Goal: Information Seeking & Learning: Learn about a topic

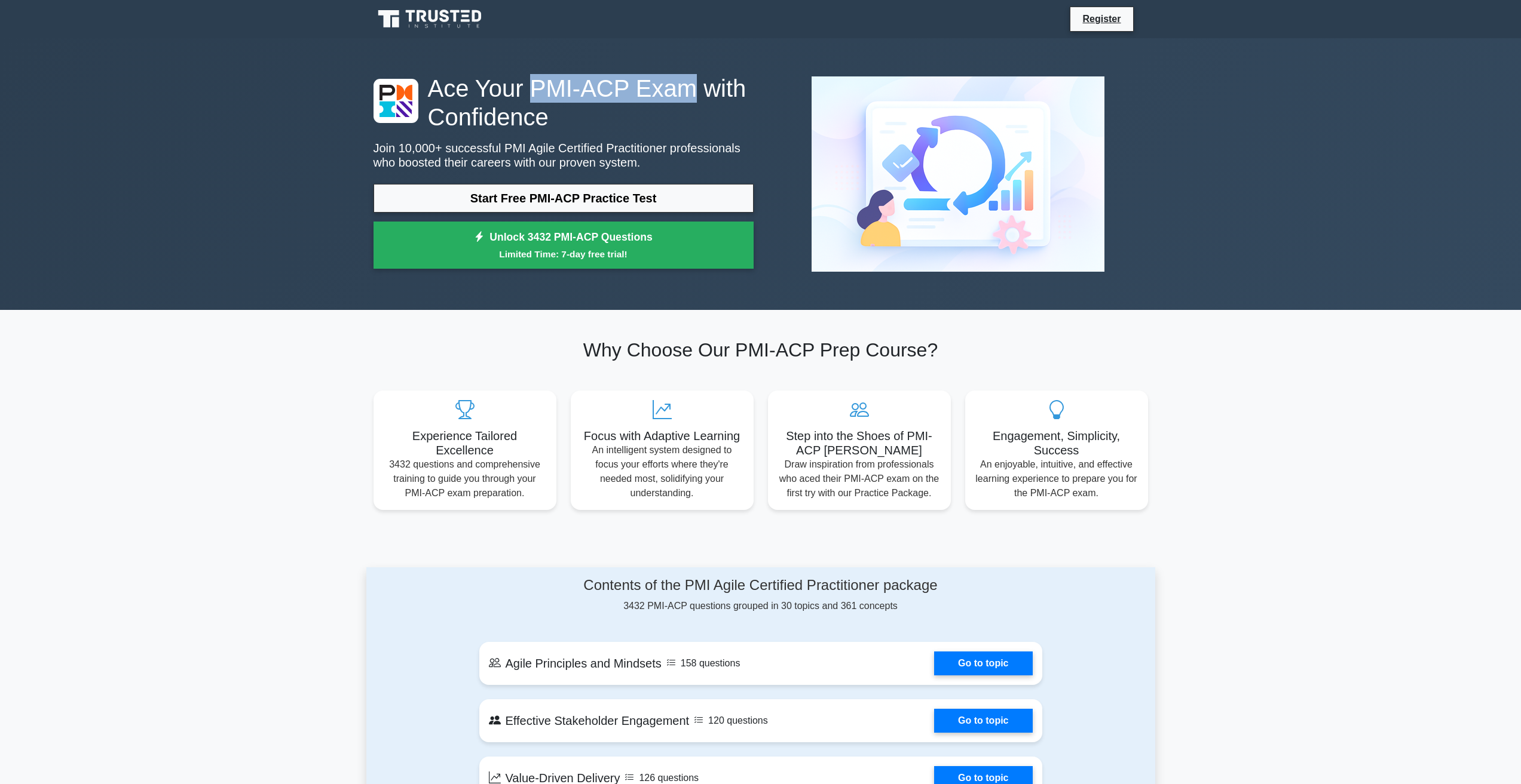
drag, startPoint x: 526, startPoint y: 94, endPoint x: 667, endPoint y: 88, distance: 141.1
click at [667, 88] on h1 "Ace Your PMI-ACP Exam with Confidence" at bounding box center [563, 103] width 380 height 57
copy h1 "PMI-ACP Exam"
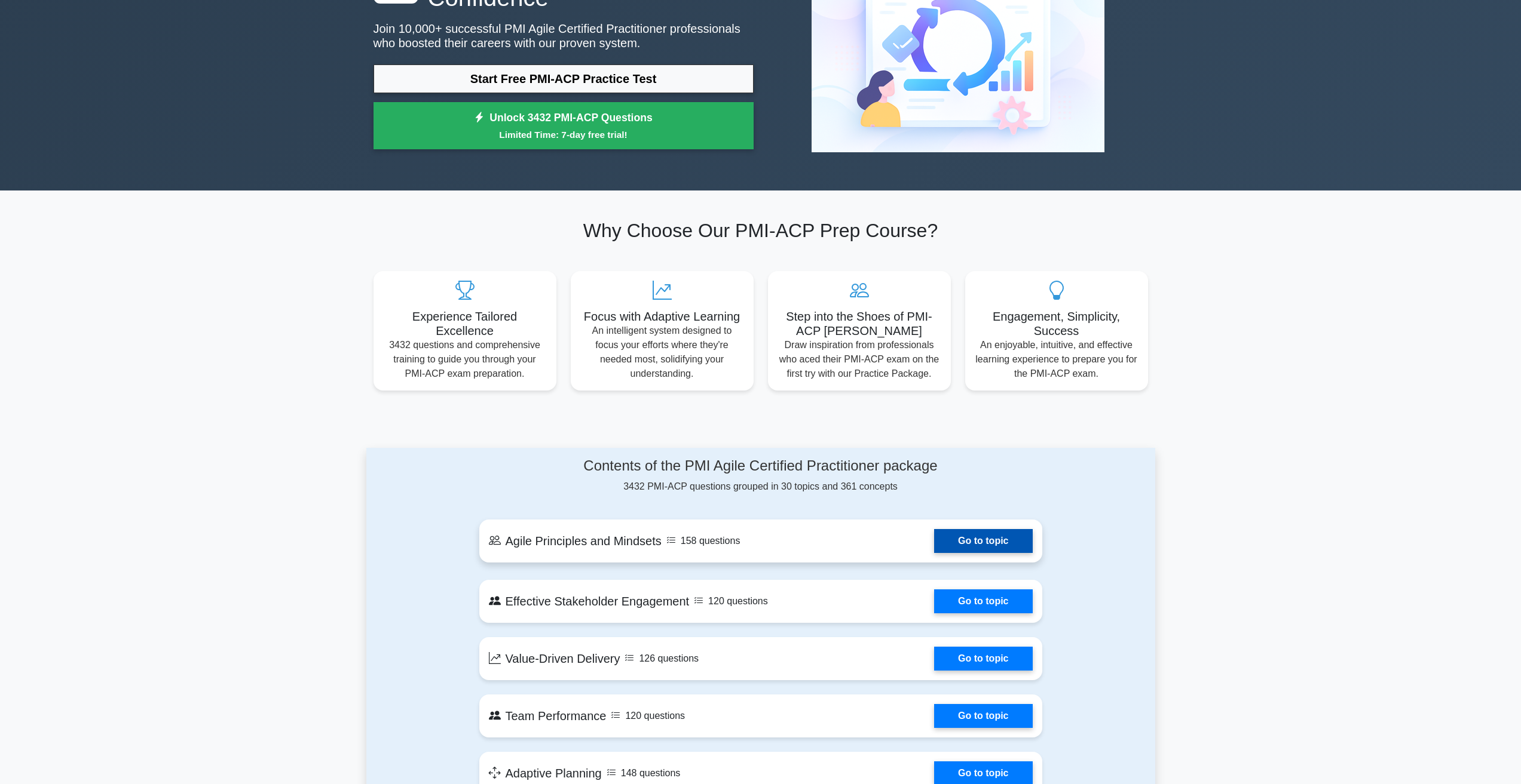
scroll to position [239, 0]
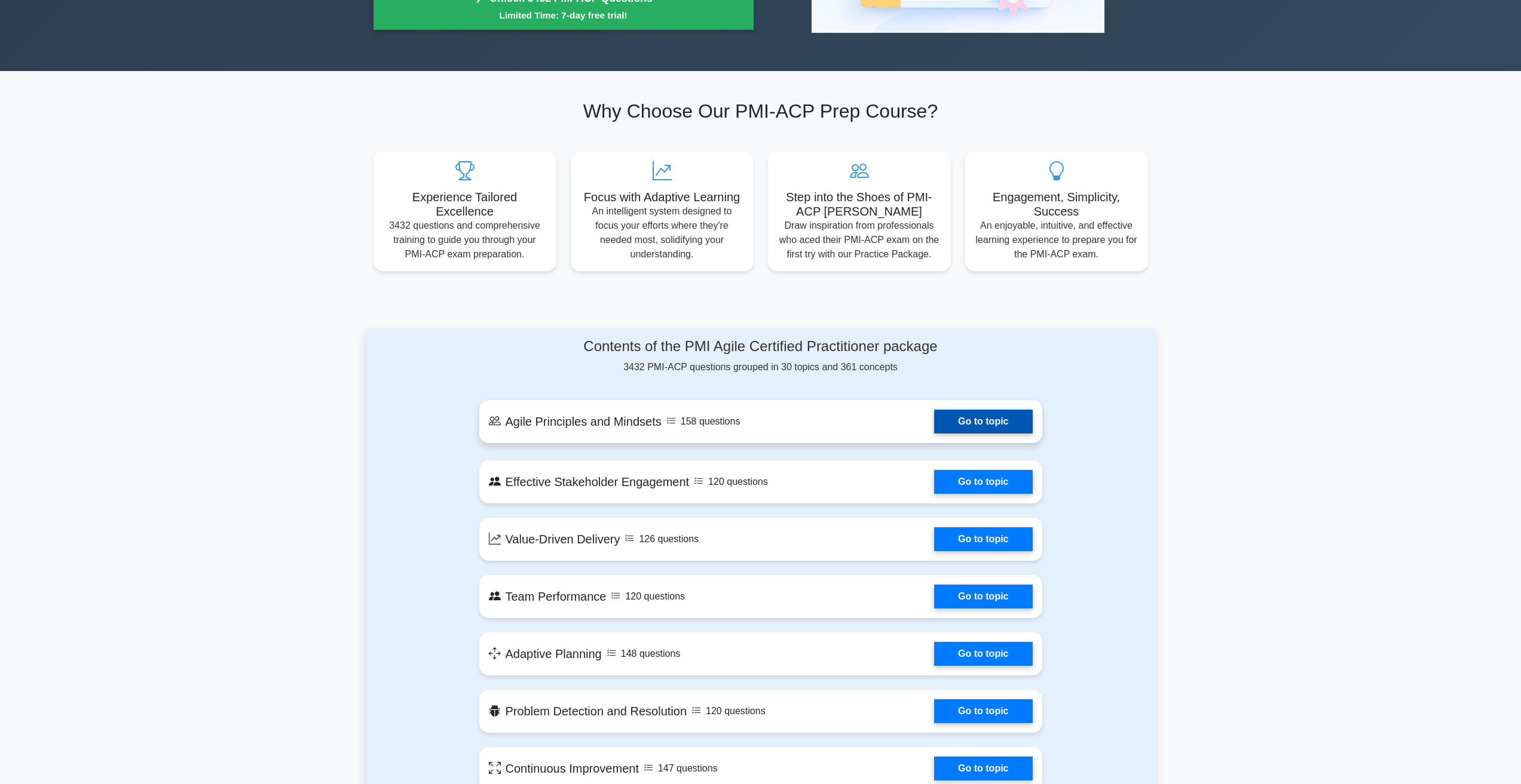
click at [995, 424] on link "Go to topic" at bounding box center [983, 422] width 98 height 24
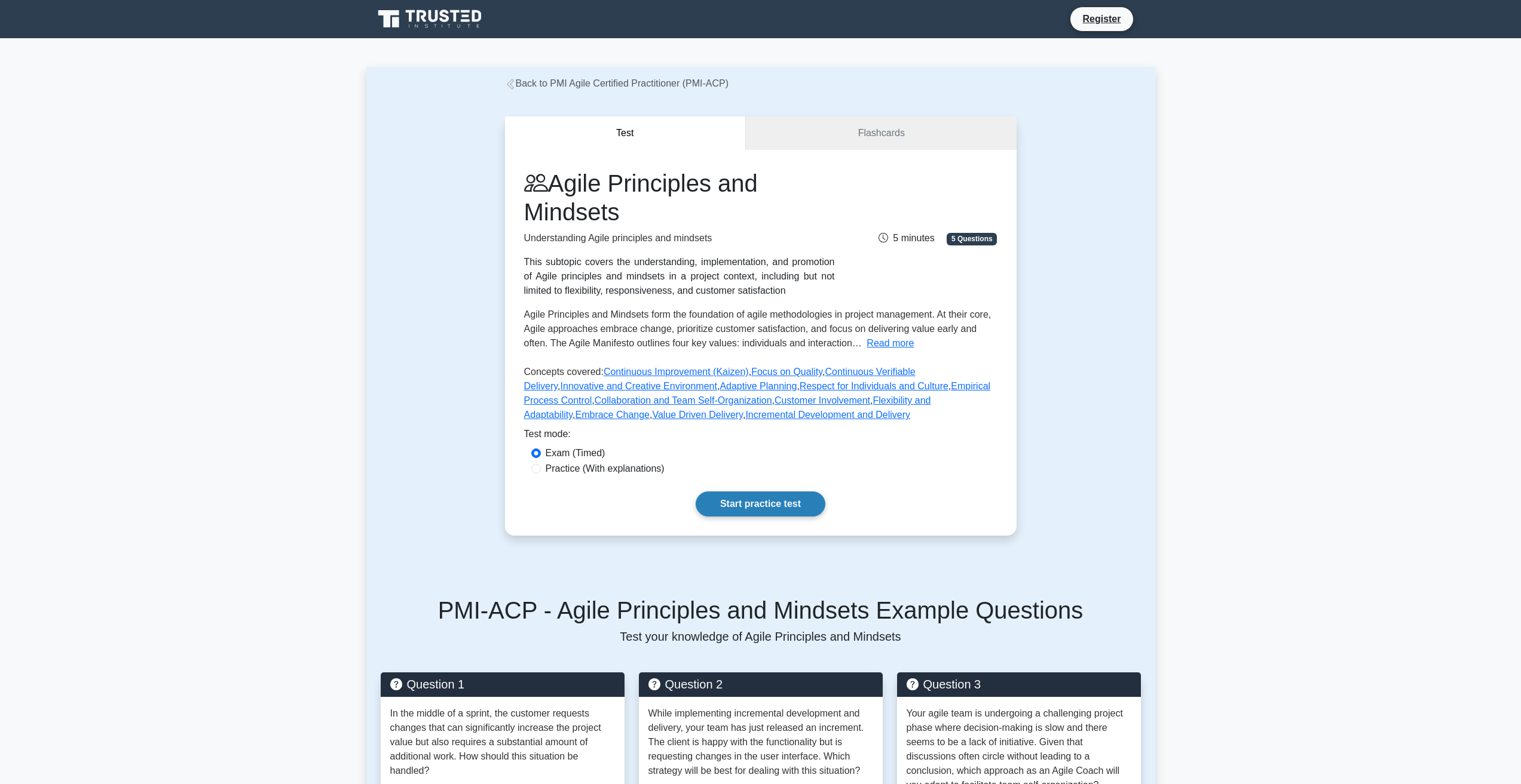
click at [777, 510] on link "Start practice test" at bounding box center [760, 504] width 130 height 25
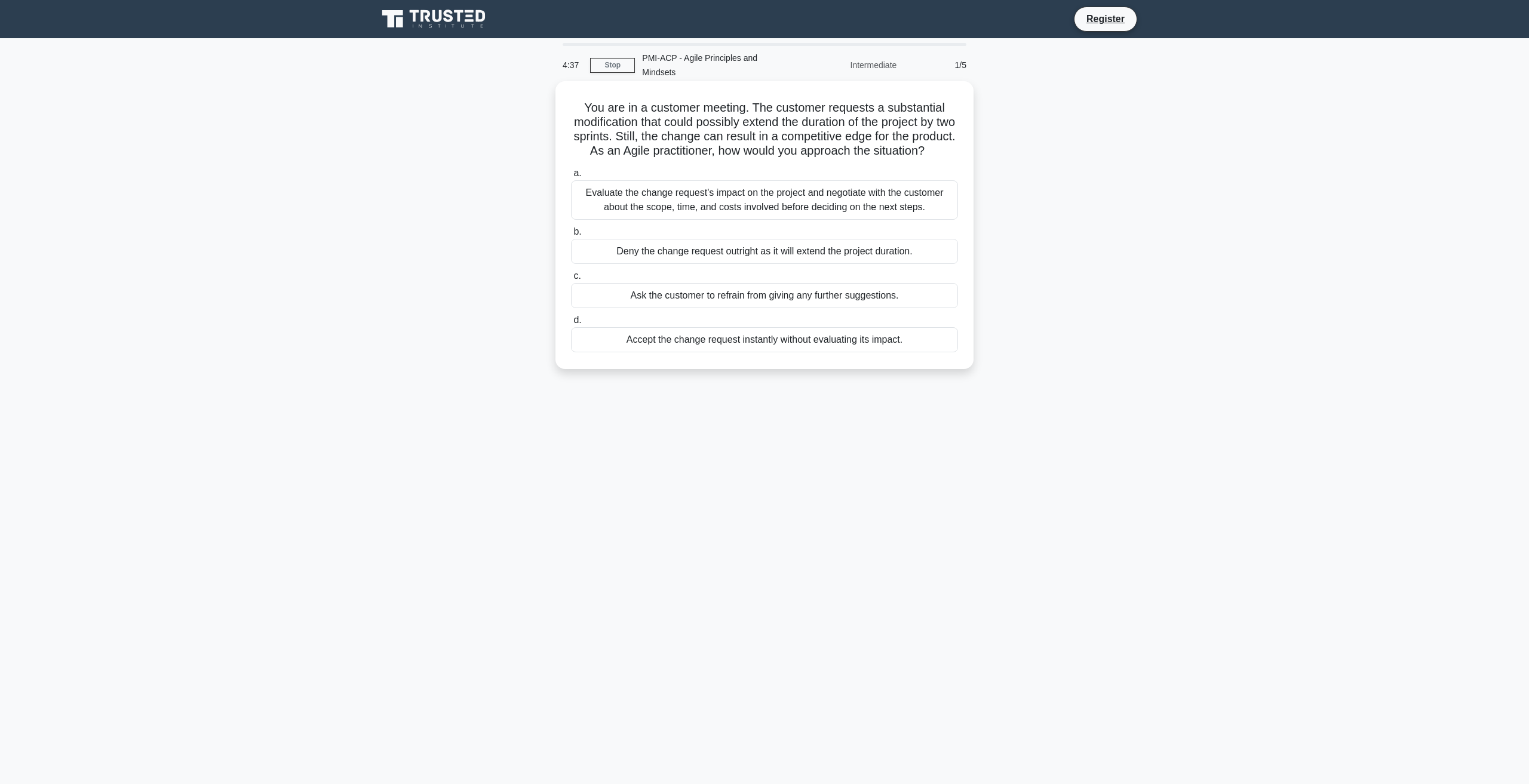
click at [844, 198] on div "Evaluate the change request's impact on the project and negotiate with the cust…" at bounding box center [764, 200] width 387 height 40
click at [571, 177] on input "a. Evaluate the change request's impact on the project and negotiate with the c…" at bounding box center [571, 174] width 0 height 8
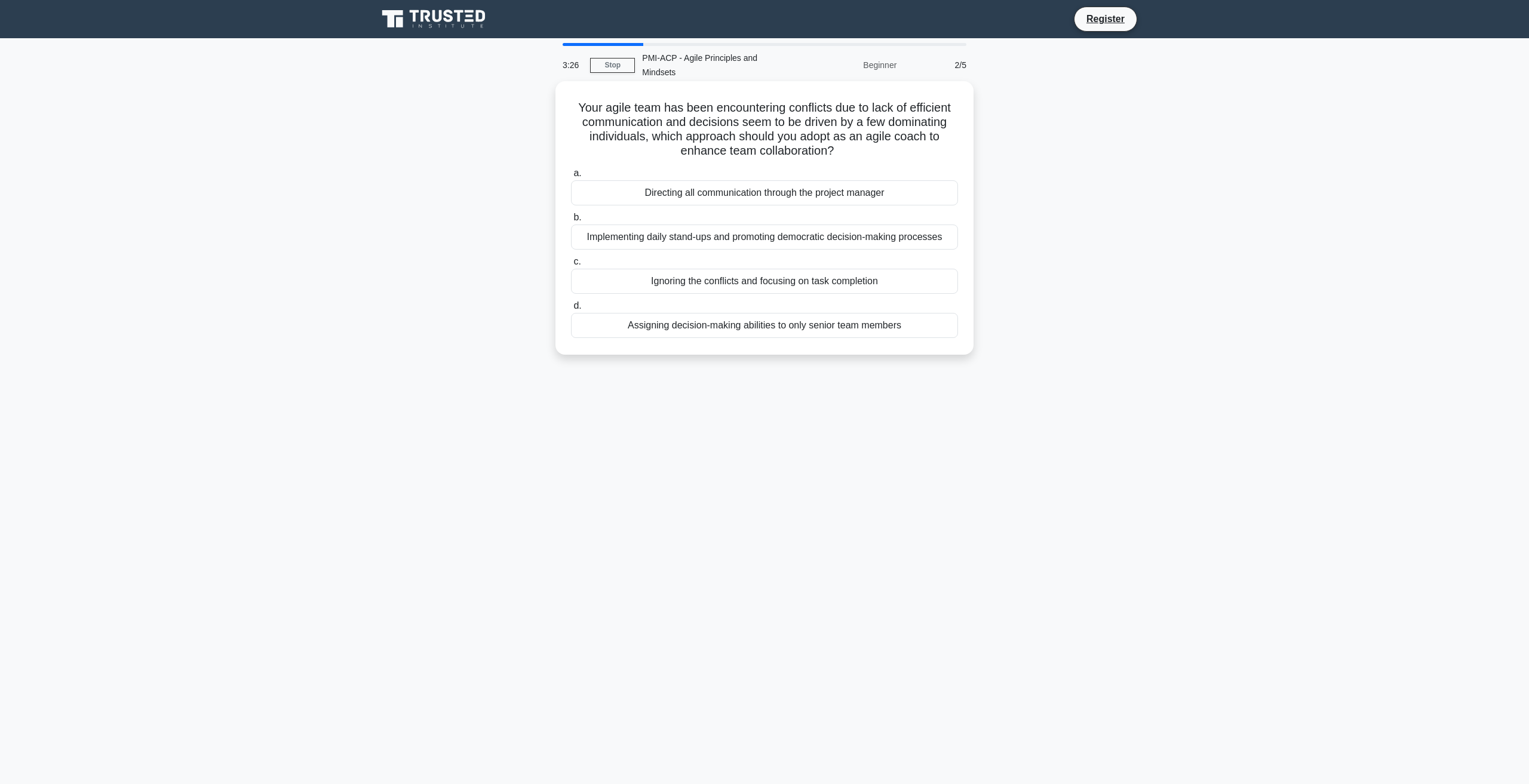
click at [661, 228] on div "Implementing daily stand-ups and promoting democratic decision-making processes" at bounding box center [764, 237] width 387 height 25
click at [571, 221] on input "b. Implementing daily stand-ups and promoting democratic decision-making proces…" at bounding box center [571, 218] width 0 height 8
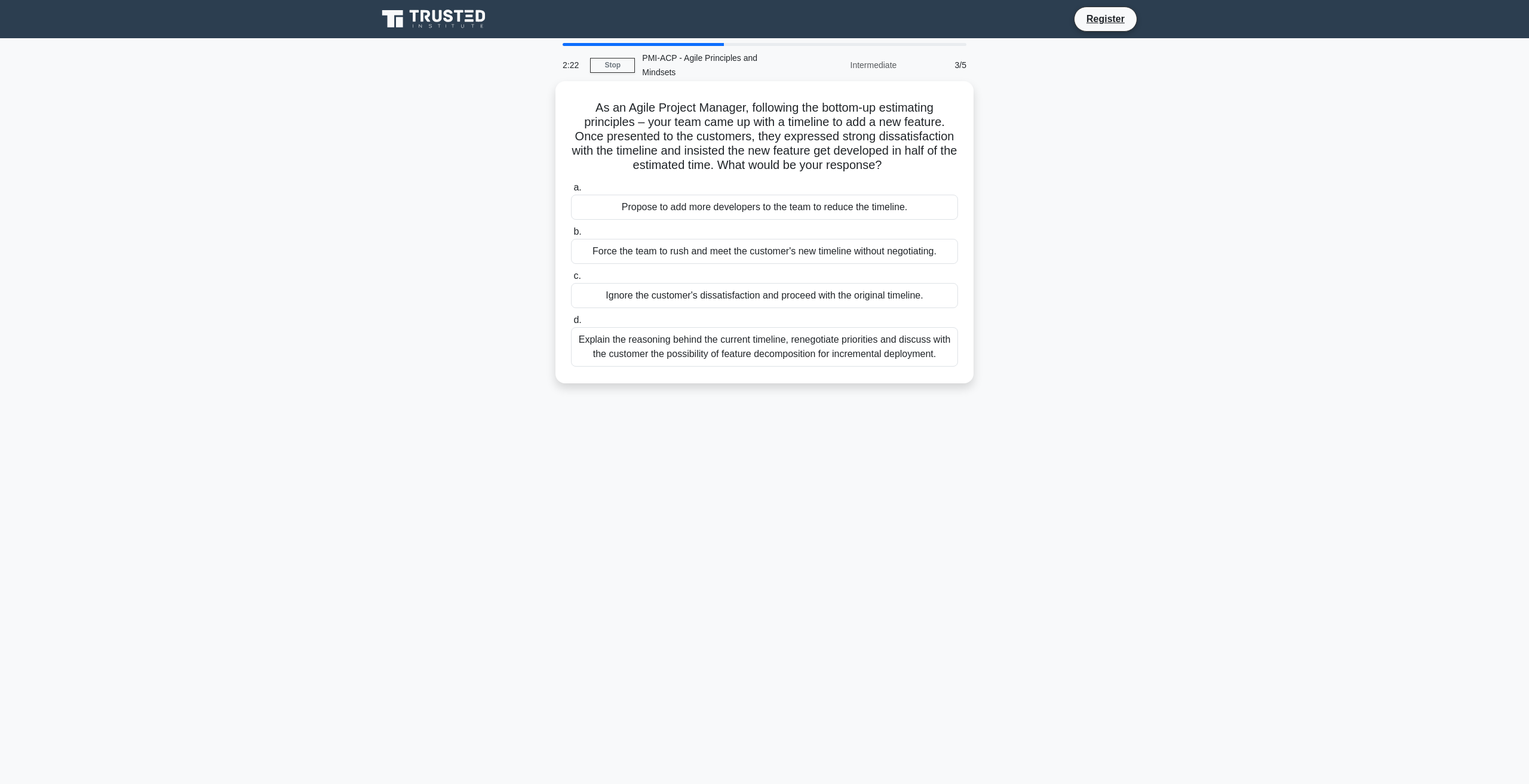
click at [649, 198] on div "Propose to add more developers to the team to reduce the timeline." at bounding box center [764, 207] width 387 height 25
click at [571, 192] on input "a. Propose to add more developers to the team to reduce the timeline." at bounding box center [571, 188] width 0 height 8
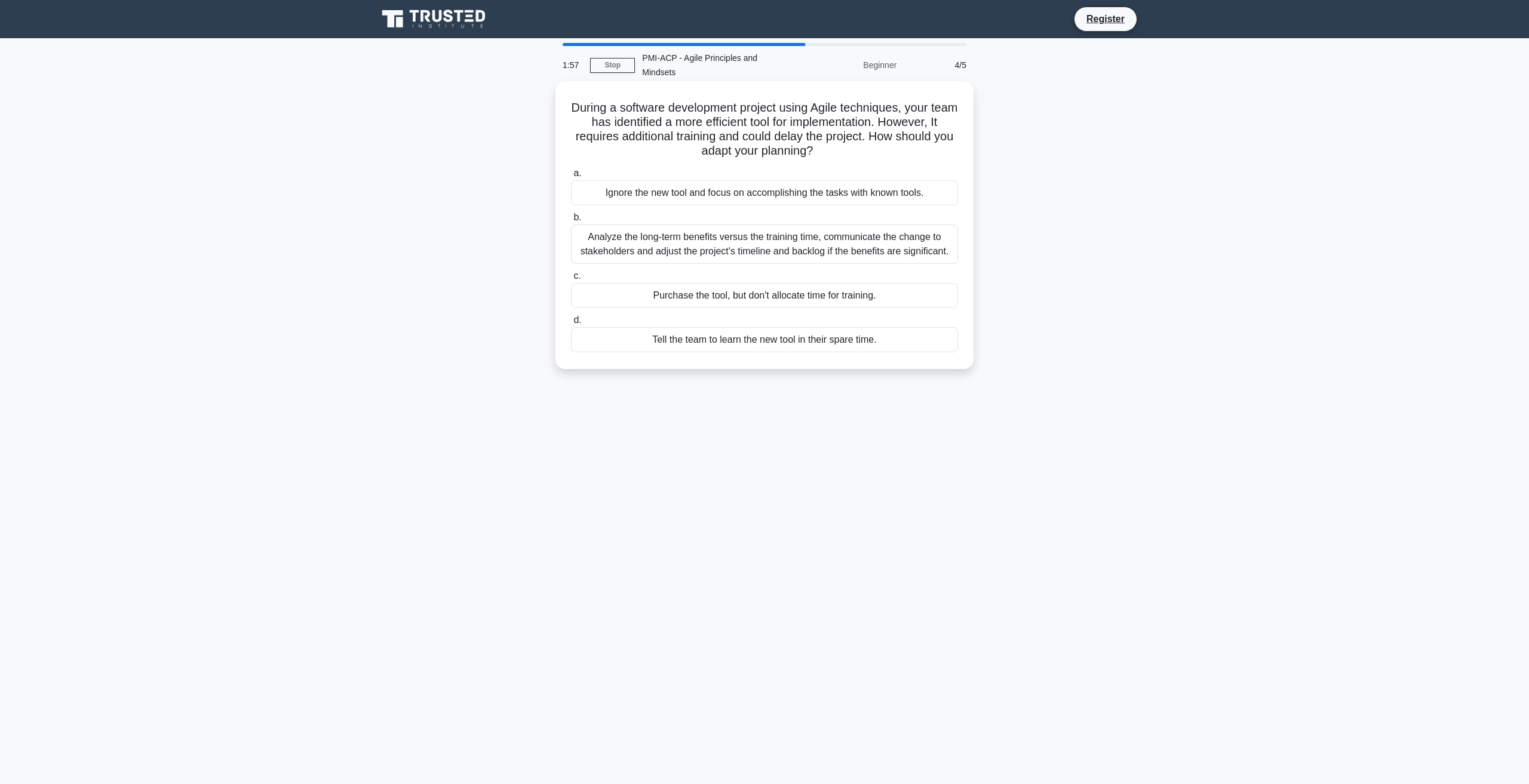
click at [618, 233] on div "Analyze the long-term benefits versus the training time, communicate the change…" at bounding box center [764, 244] width 387 height 40
click at [571, 221] on input "b. Analyze the long-term benefits versus the training time, communicate the cha…" at bounding box center [571, 218] width 0 height 8
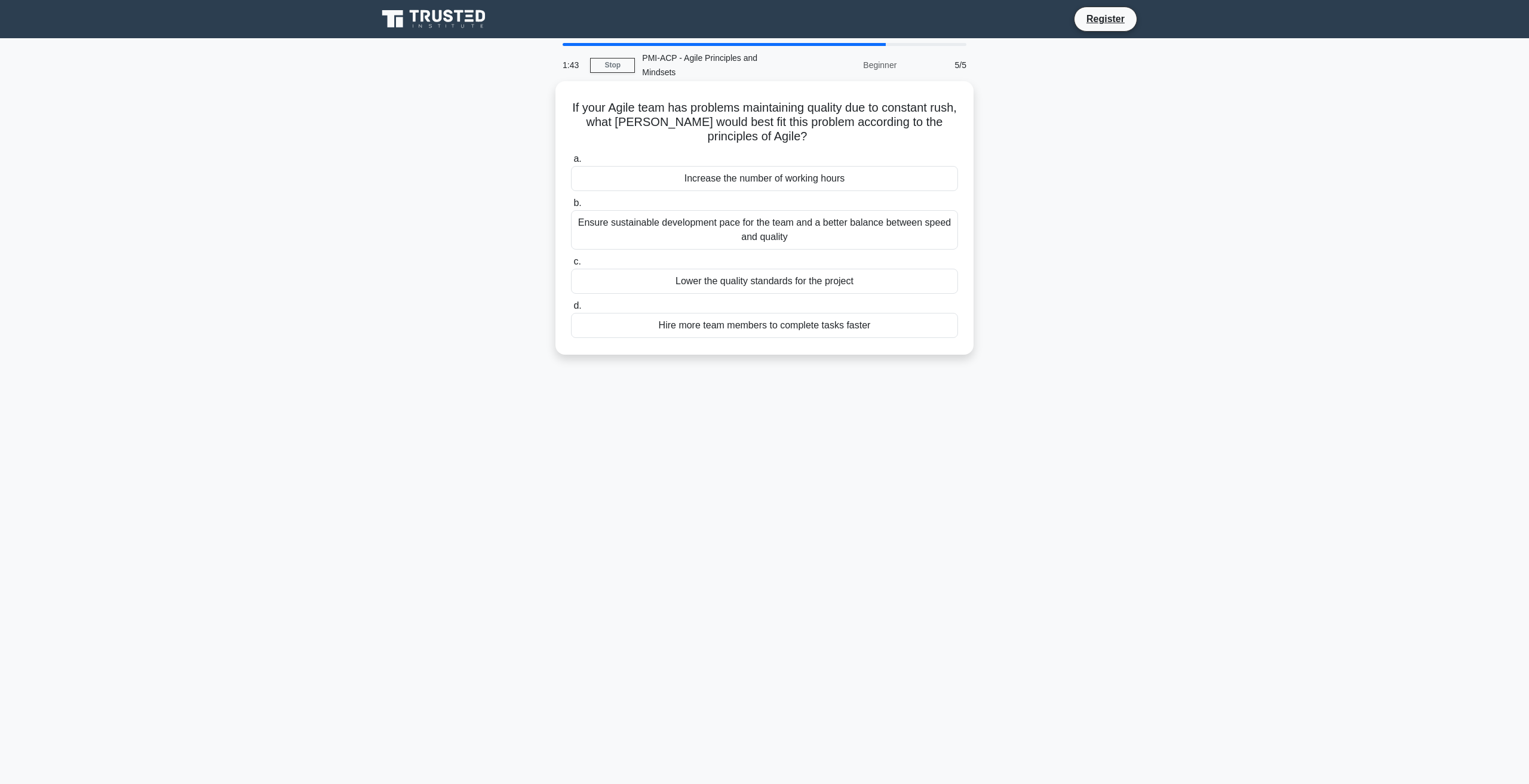
click at [617, 221] on div "Ensure sustainable development pace for the team and a better balance between s…" at bounding box center [764, 230] width 387 height 40
click at [571, 207] on input "b. Ensure sustainable development pace for the team and a better balance betwee…" at bounding box center [571, 203] width 0 height 8
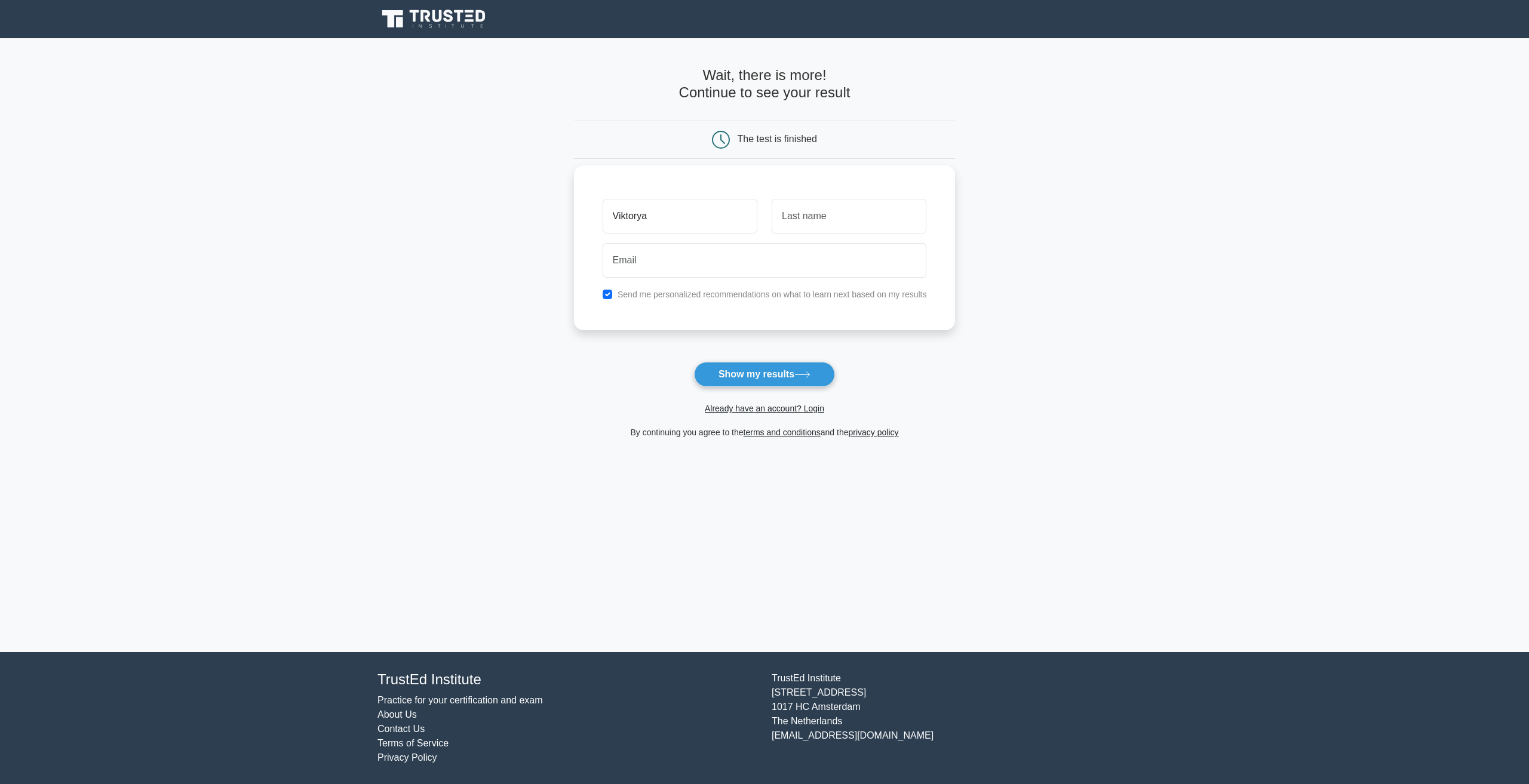
type input "Viktorya"
click at [868, 217] on input "text" at bounding box center [849, 216] width 155 height 35
type input "Ulyamova"
click at [707, 265] on input "email" at bounding box center [764, 260] width 324 height 35
type input "viktorya.ulyamova@gmail.com"
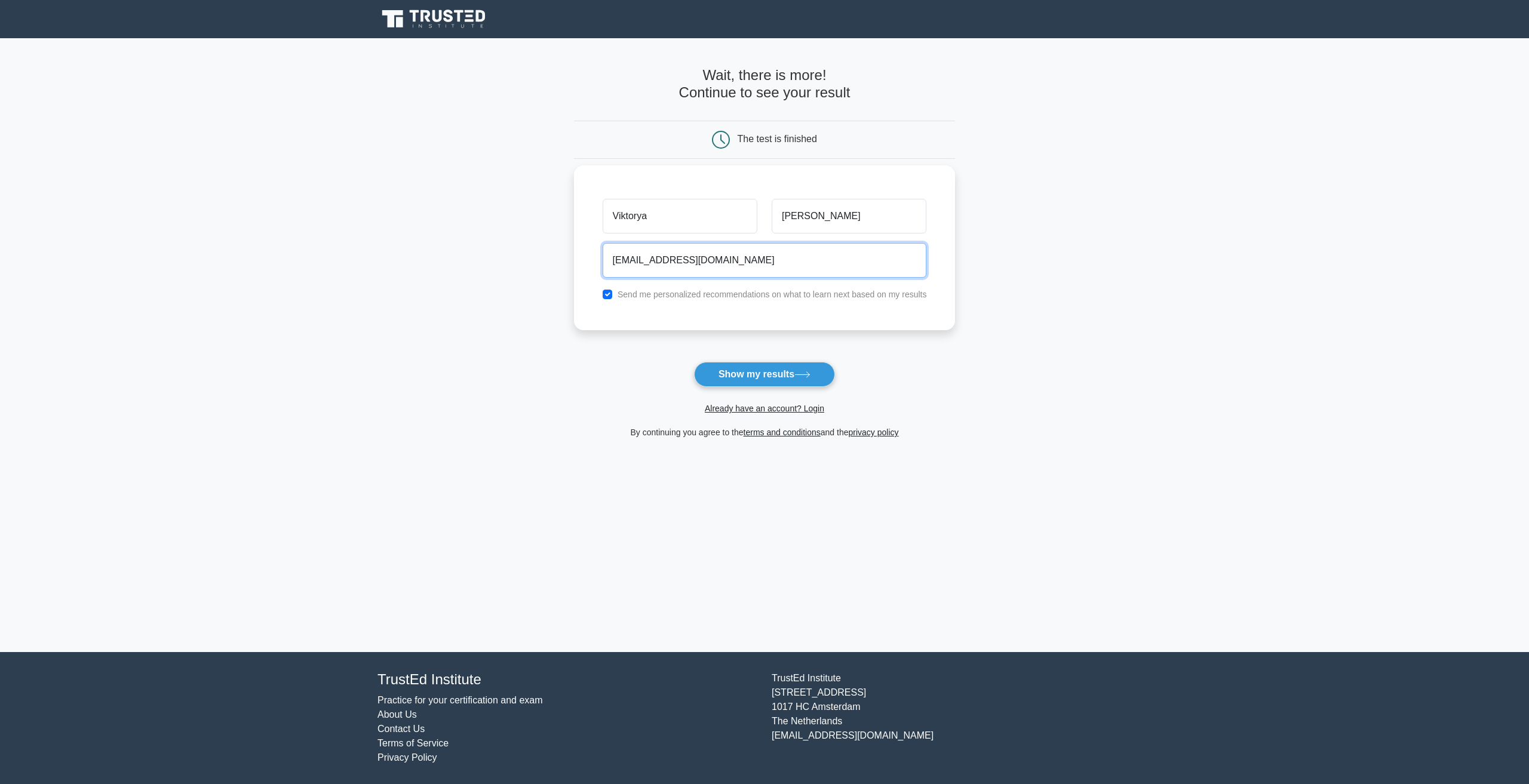
click at [694, 362] on button "Show my results" at bounding box center [764, 374] width 141 height 25
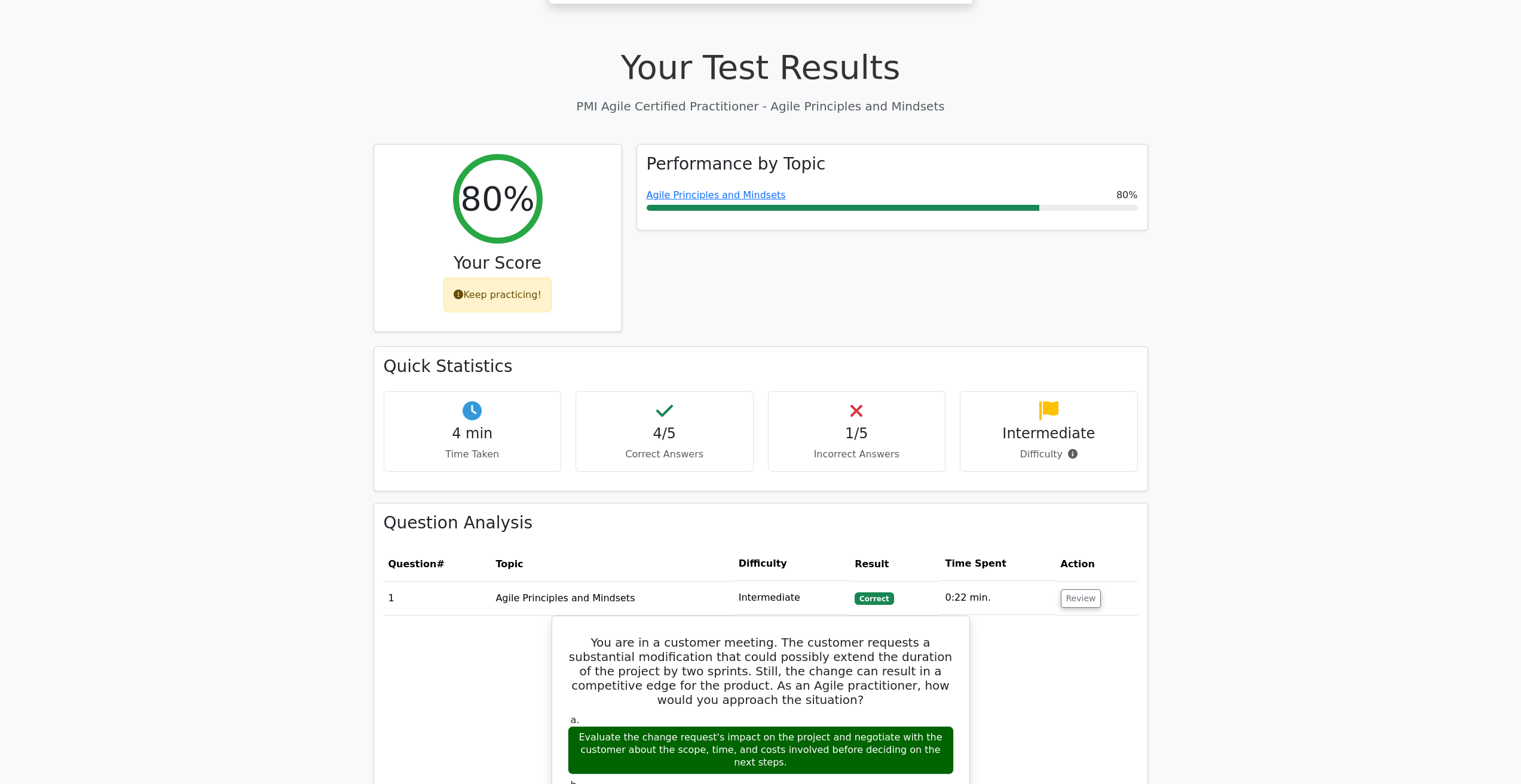
scroll to position [359, 0]
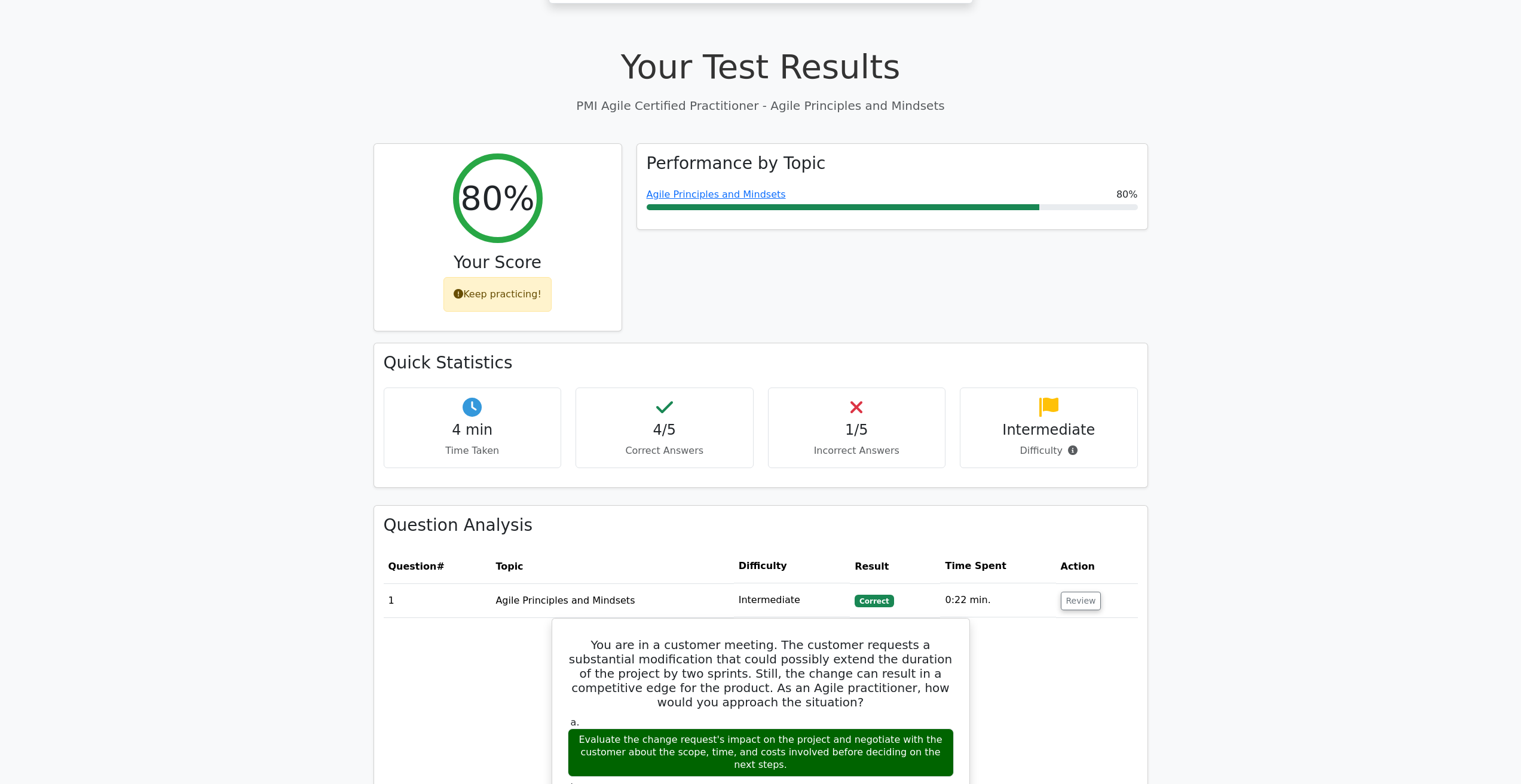
click at [879, 398] on div "1/5 Incorrect Answers" at bounding box center [857, 428] width 178 height 81
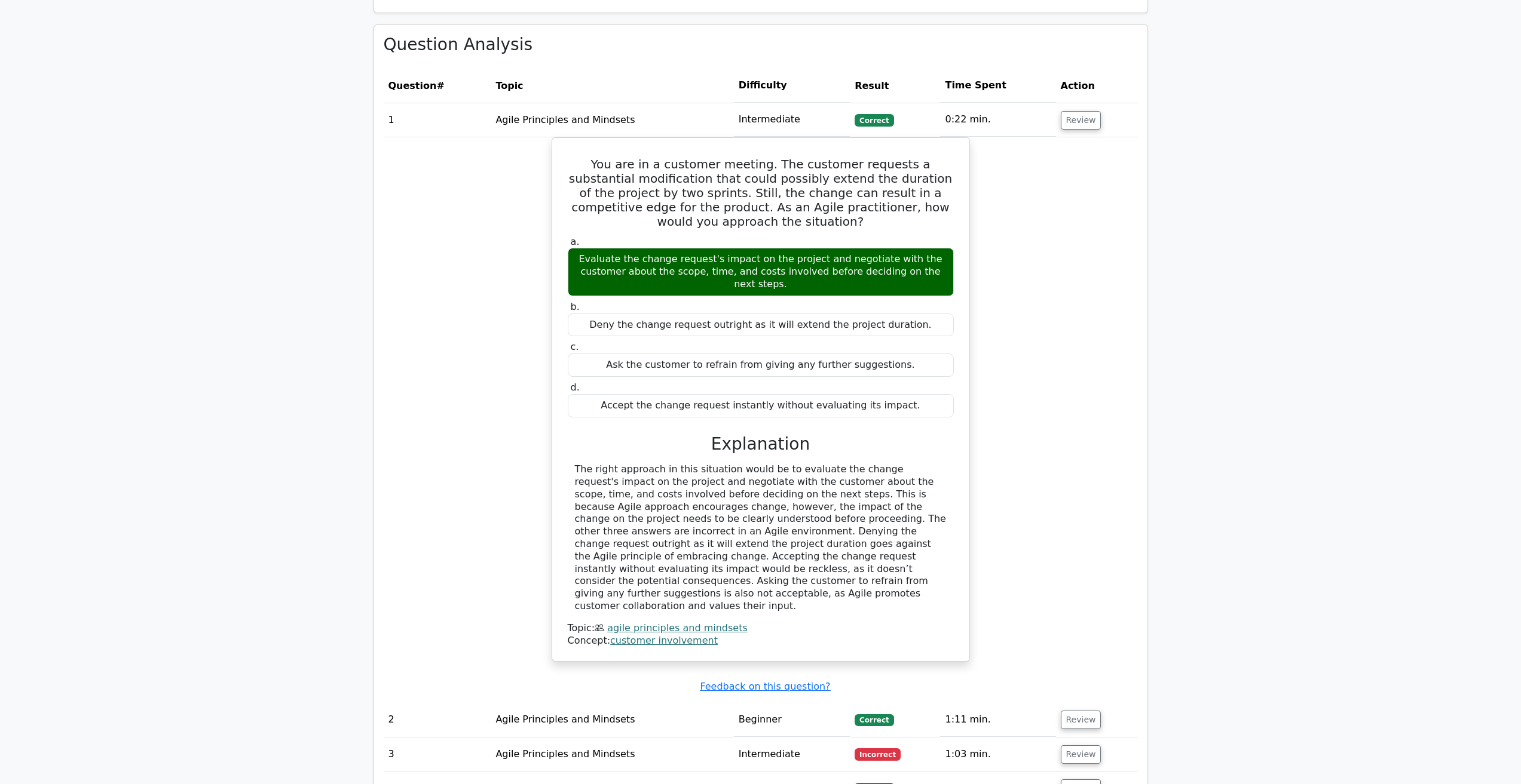
scroll to position [1075, 0]
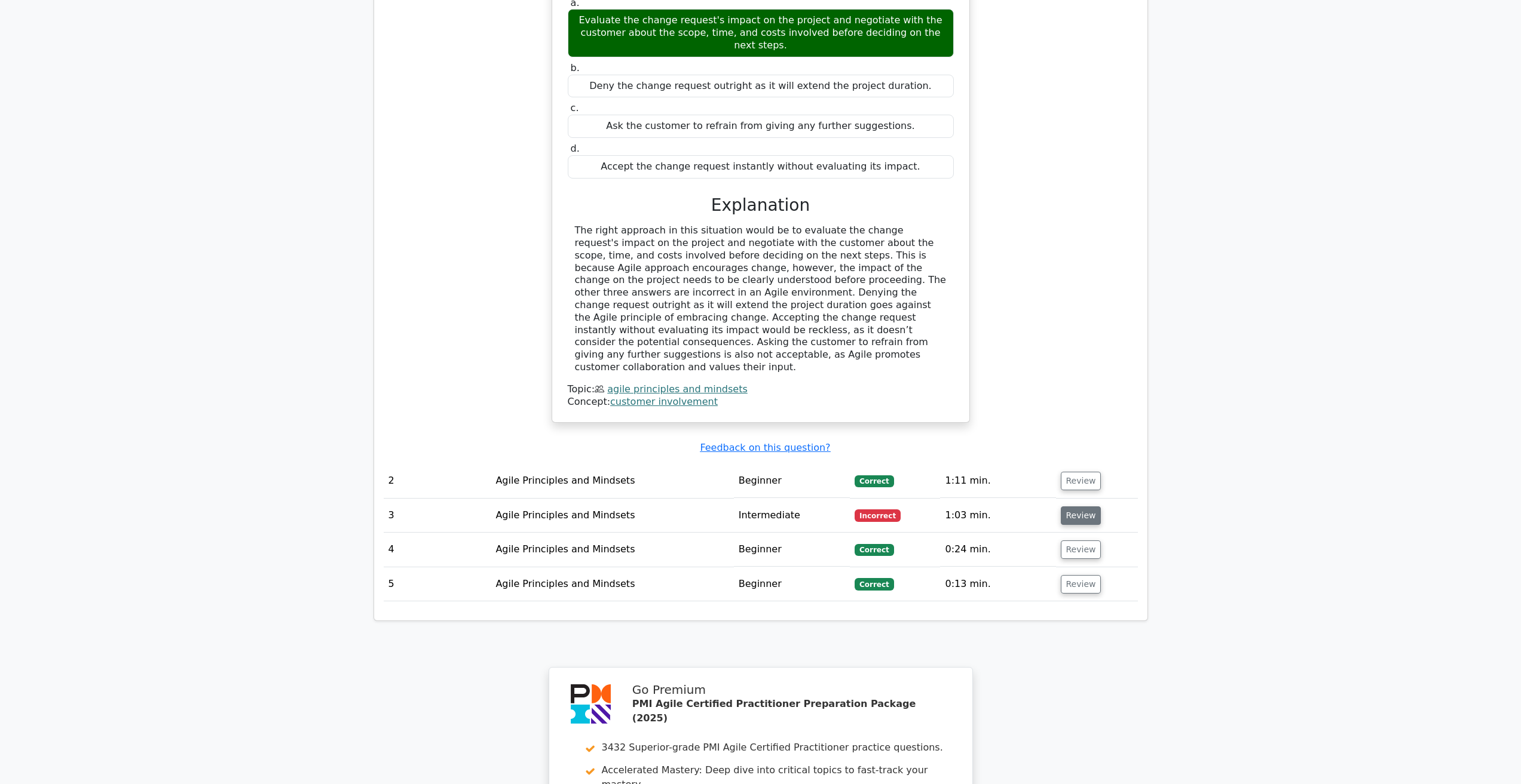
click at [1080, 507] on button "Review" at bounding box center [1081, 515] width 41 height 18
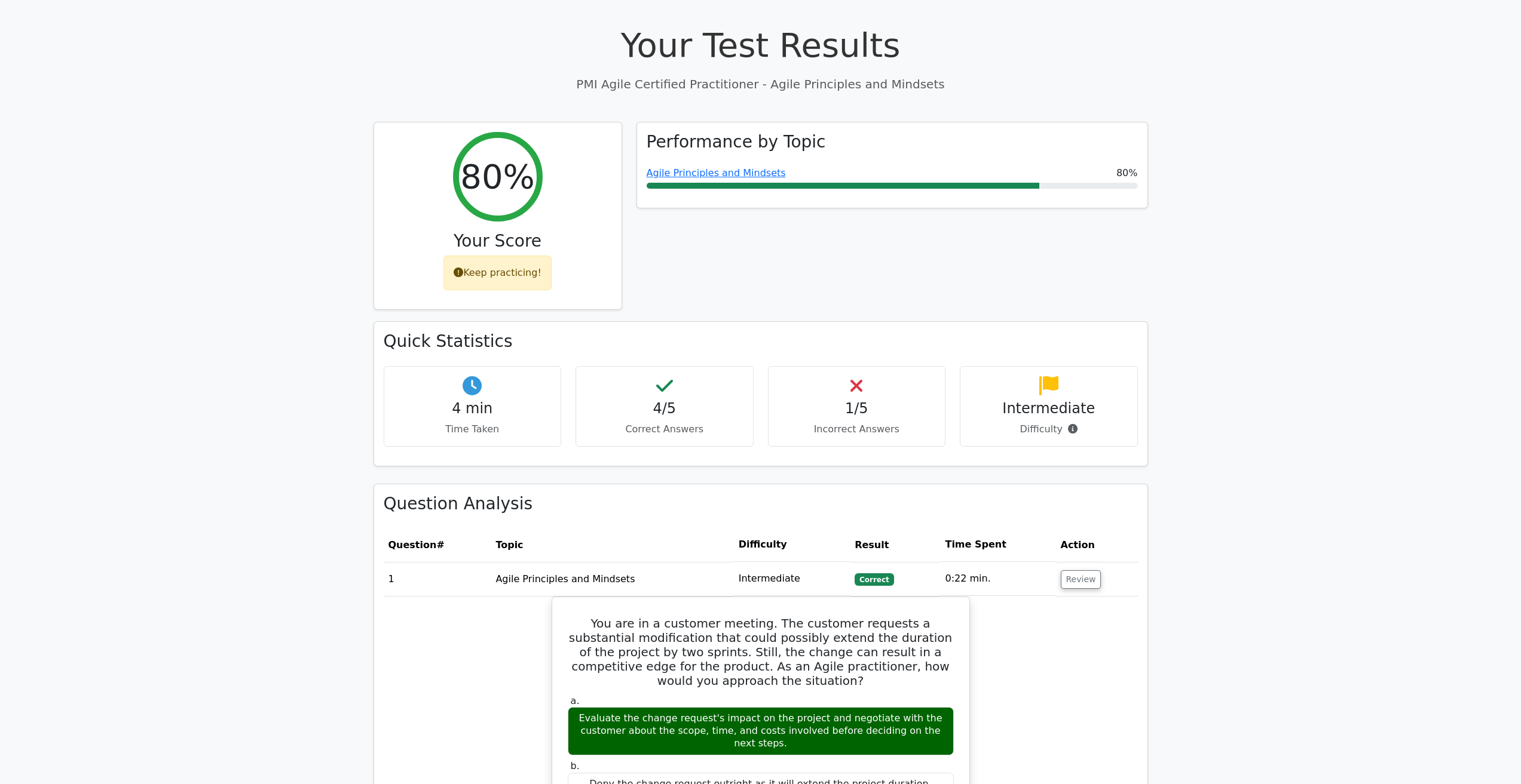
scroll to position [359, 0]
